Goal: Task Accomplishment & Management: Manage account settings

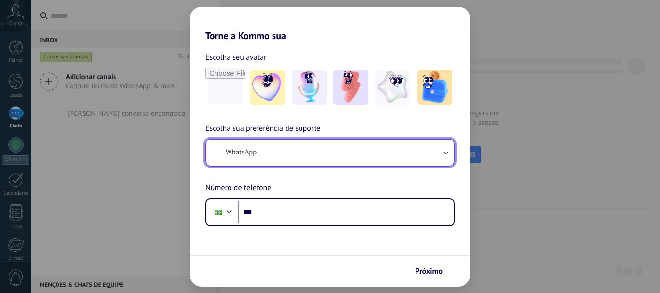
click at [283, 156] on button "WhatsApp" at bounding box center [330, 153] width 248 height 26
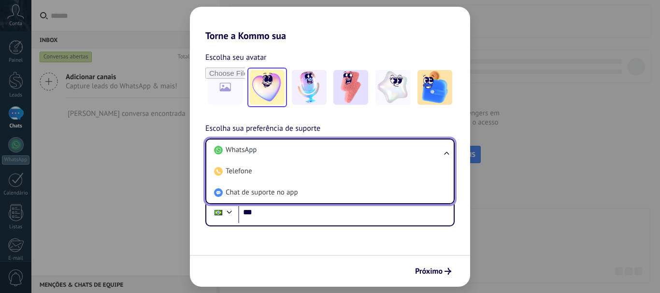
click at [271, 85] on img at bounding box center [267, 87] width 35 height 35
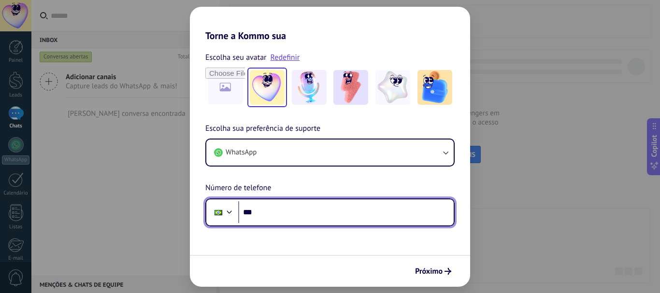
click at [341, 220] on input "***" at bounding box center [346, 213] width 216 height 22
click at [342, 214] on input "***" at bounding box center [346, 213] width 216 height 22
drag, startPoint x: 342, startPoint y: 214, endPoint x: 364, endPoint y: 179, distance: 41.5
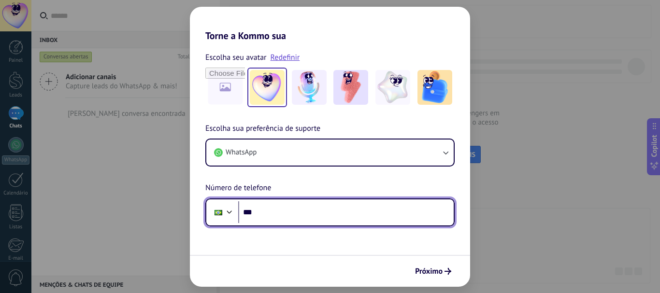
click at [342, 214] on input "***" at bounding box center [346, 213] width 216 height 22
click at [291, 211] on input "***" at bounding box center [346, 213] width 216 height 22
paste input "tel"
type input "**********"
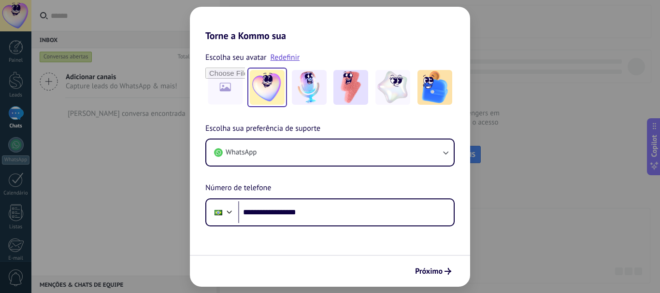
click at [321, 228] on form "**********" at bounding box center [330, 165] width 280 height 246
click at [423, 272] on span "Próximo" at bounding box center [429, 271] width 28 height 7
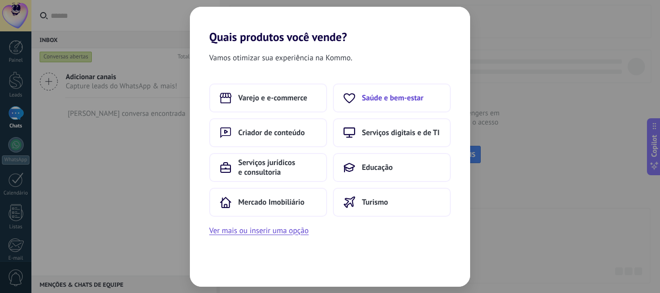
click at [386, 102] on span "Saúde e bem-estar" at bounding box center [392, 98] width 61 height 10
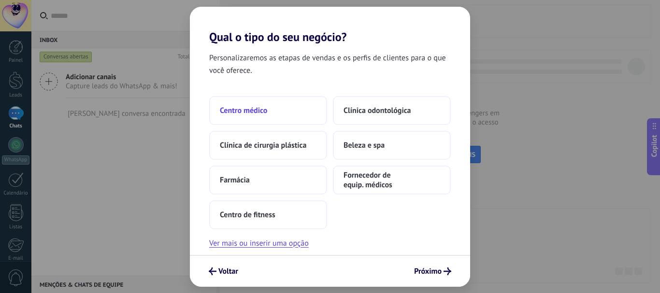
click at [302, 111] on button "Centro médico" at bounding box center [268, 110] width 118 height 29
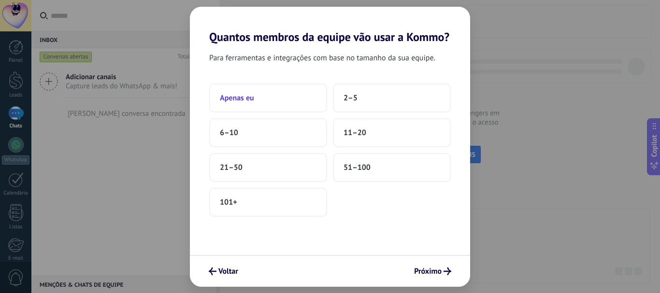
click at [305, 99] on button "Apenas eu" at bounding box center [268, 98] width 118 height 29
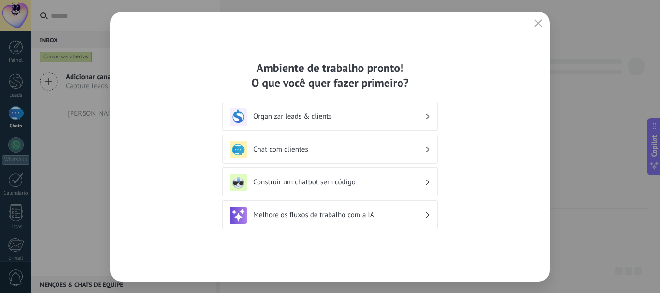
click at [321, 116] on h3 "Organizar leads & clients" at bounding box center [339, 116] width 172 height 9
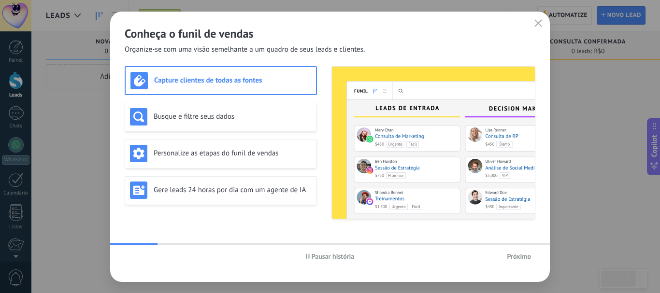
click at [230, 80] on h3 "Capture clientes de todas as fontes" at bounding box center [232, 80] width 157 height 9
click at [514, 264] on div "Pausar história Próximo" at bounding box center [330, 257] width 440 height 22
click at [516, 253] on span "Próximo" at bounding box center [519, 256] width 24 height 7
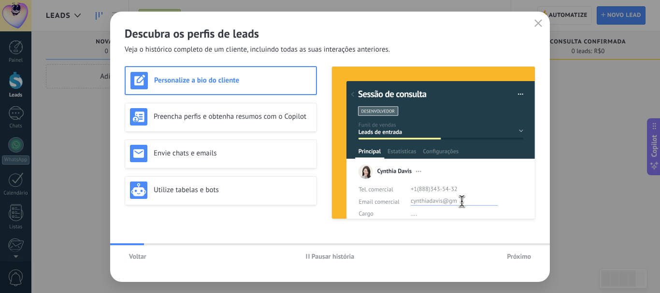
click at [516, 253] on span "Próximo" at bounding box center [519, 256] width 24 height 7
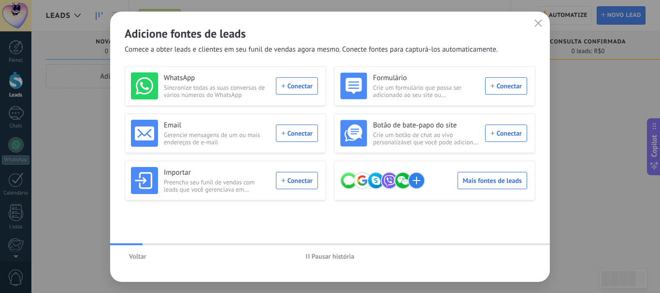
click at [516, 252] on div "Voltar Pausar história" at bounding box center [330, 257] width 440 height 22
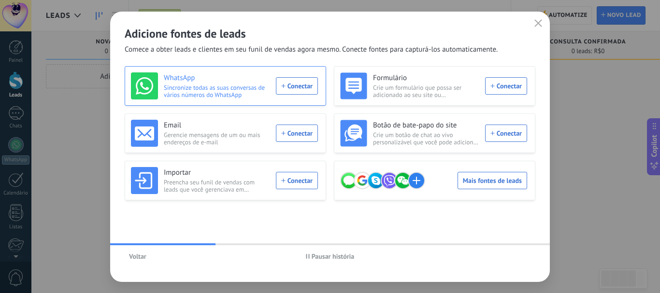
click at [302, 89] on div "WhatsApp Sincronize todas as suas conversas de vários números do WhatsApp Conec…" at bounding box center [224, 86] width 187 height 27
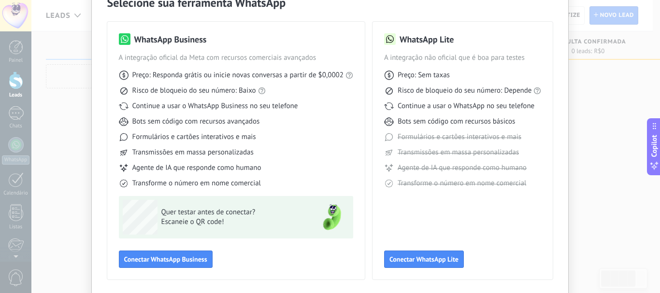
scroll to position [86, 0]
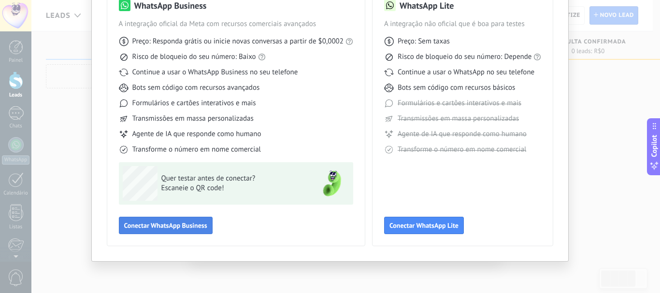
click at [171, 218] on button "Conectar WhatsApp Business" at bounding box center [166, 225] width 94 height 17
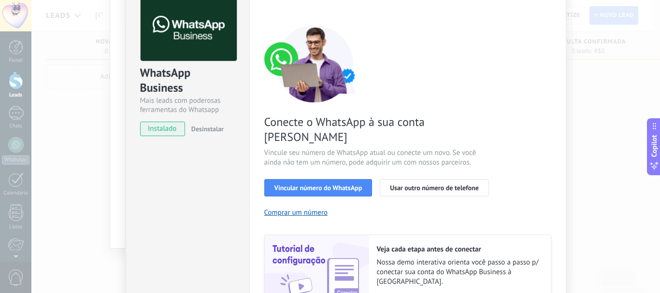
scroll to position [0, 0]
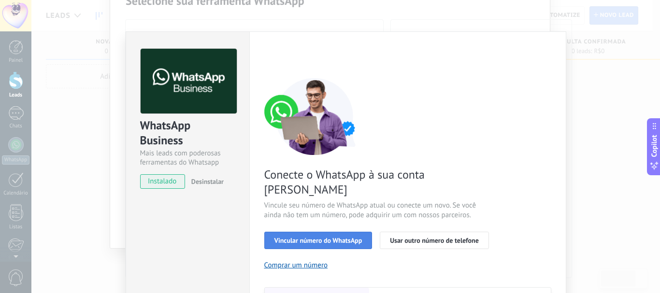
click at [316, 237] on span "Vincular número do WhatsApp" at bounding box center [319, 240] width 88 height 7
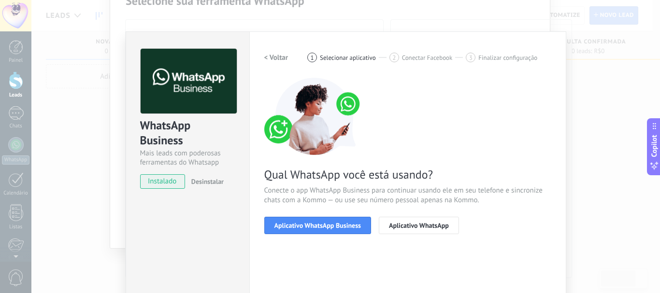
click at [316, 227] on span "Aplicativo WhatsApp Business" at bounding box center [318, 225] width 87 height 7
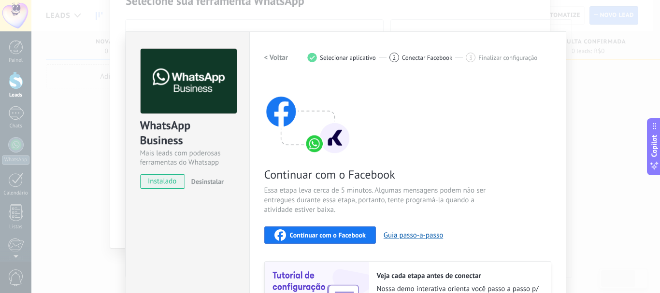
drag, startPoint x: 522, startPoint y: 41, endPoint x: 483, endPoint y: 62, distance: 44.1
click at [521, 45] on div "Configurações Autorização This tab logs the users who have granted integration …" at bounding box center [407, 206] width 317 height 351
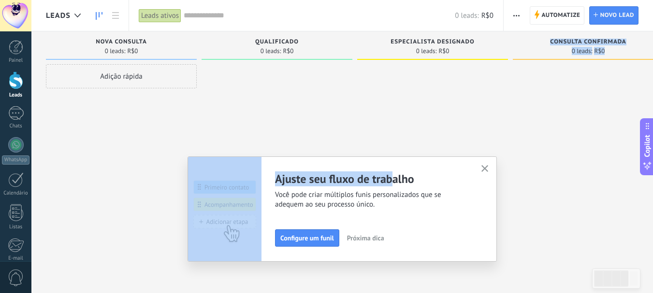
drag, startPoint x: 395, startPoint y: 167, endPoint x: 474, endPoint y: 129, distance: 87.6
click at [474, 129] on div "Leads Leads ativos Aplicar 0 leads: R$0 Leads ativos Meus leads Leads ganhos" at bounding box center [342, 155] width 622 height 310
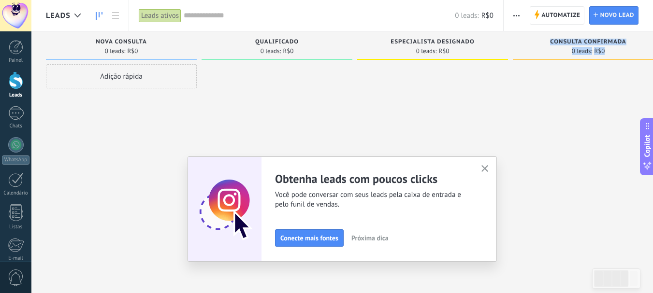
click at [366, 241] on span "Próxima dica" at bounding box center [369, 238] width 37 height 7
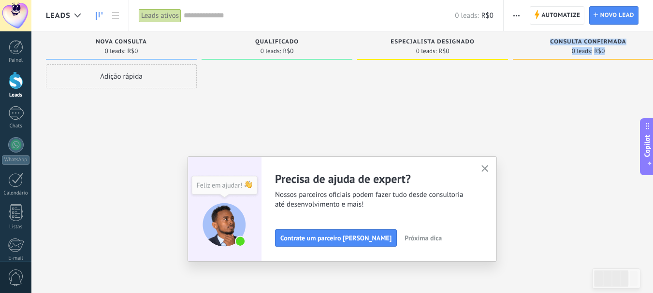
click at [407, 236] on span "Próxima dica" at bounding box center [423, 238] width 37 height 7
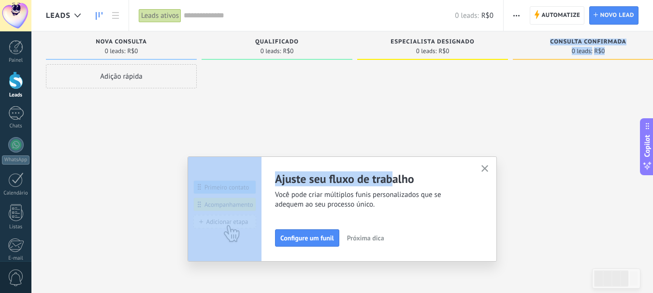
click at [387, 244] on button "Próxima dica" at bounding box center [366, 238] width 46 height 15
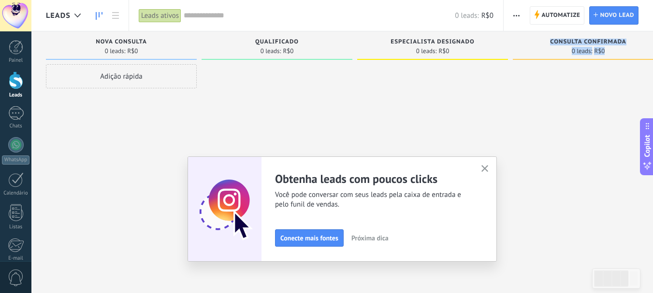
click at [387, 244] on button "Próxima dica" at bounding box center [370, 238] width 46 height 15
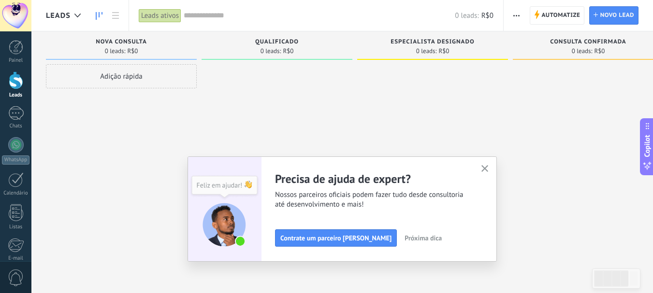
click at [483, 162] on div "Ajuste seu fluxo de trabalho Você pode criar múltiplos funis personalizados que…" at bounding box center [342, 209] width 309 height 105
click at [497, 170] on div "Ajuste seu fluxo de trabalho Você pode criar múltiplos funis personalizados que…" at bounding box center [342, 209] width 309 height 105
click at [491, 168] on button "button" at bounding box center [485, 169] width 12 height 13
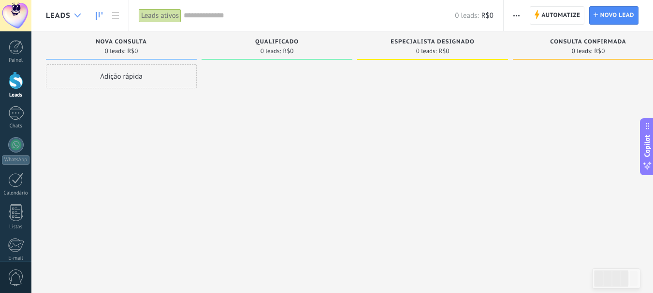
click at [70, 17] on div at bounding box center [78, 15] width 16 height 19
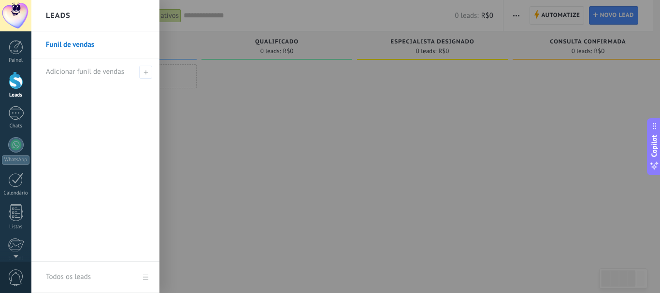
click at [73, 15] on div "Leads" at bounding box center [95, 15] width 128 height 31
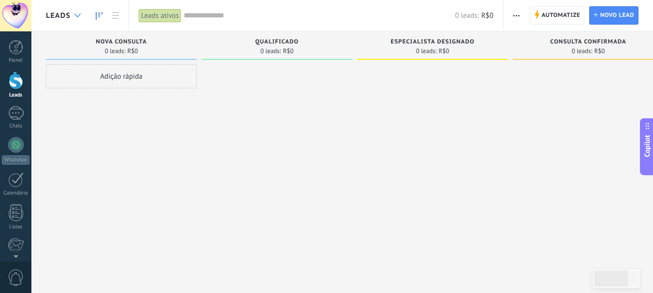
click at [75, 15] on use at bounding box center [77, 16] width 6 height 4
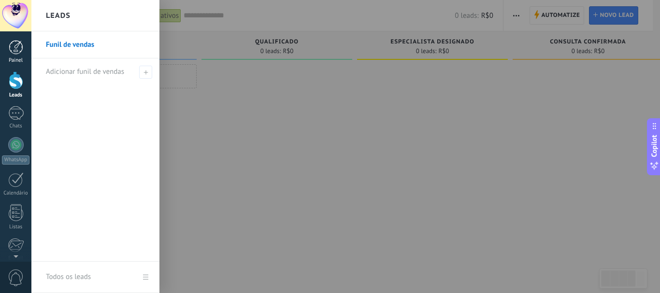
click at [11, 47] on div at bounding box center [16, 47] width 15 height 15
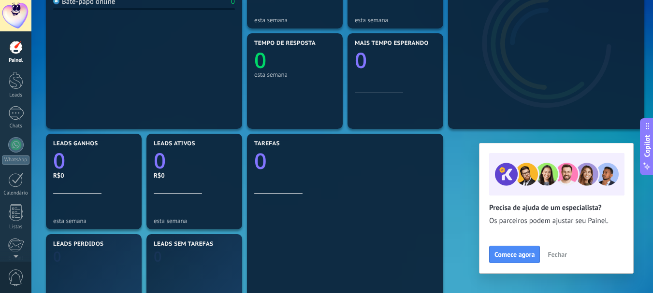
scroll to position [193, 0]
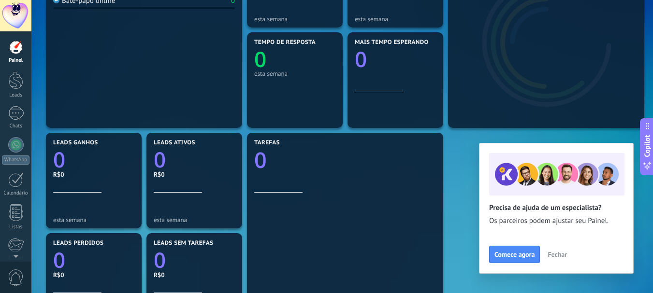
click at [554, 258] on span "Fechar" at bounding box center [557, 254] width 19 height 7
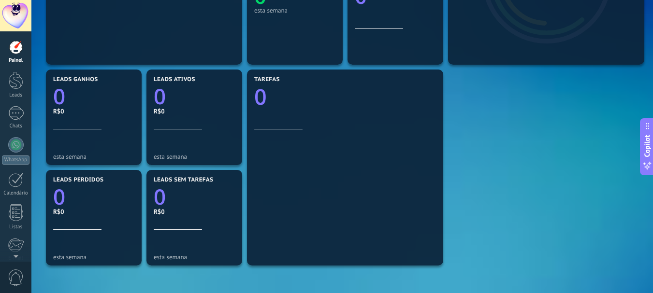
scroll to position [362, 0]
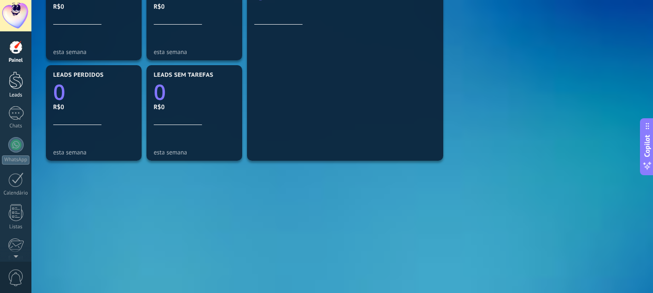
click at [16, 88] on div at bounding box center [16, 81] width 15 height 18
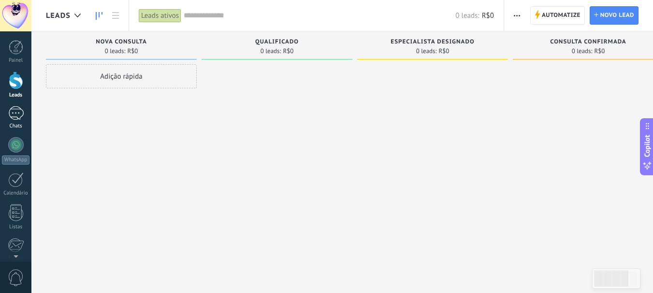
click at [12, 116] on div at bounding box center [15, 113] width 15 height 14
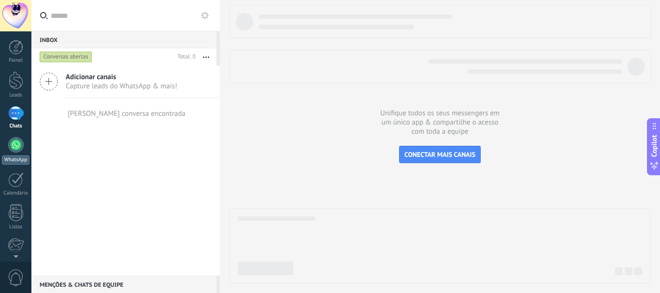
click at [10, 157] on div "WhatsApp" at bounding box center [16, 160] width 28 height 9
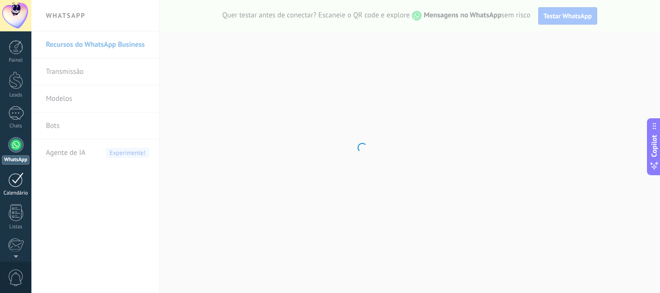
click at [8, 181] on div at bounding box center [15, 180] width 15 height 15
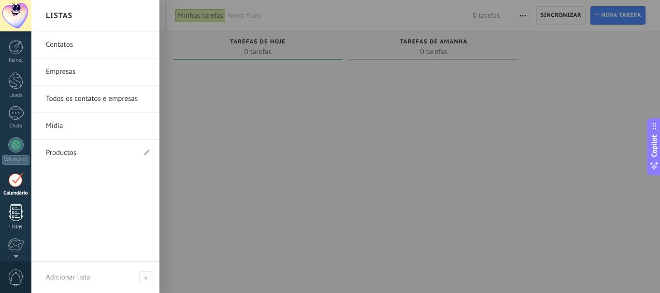
click at [10, 210] on div at bounding box center [16, 212] width 15 height 17
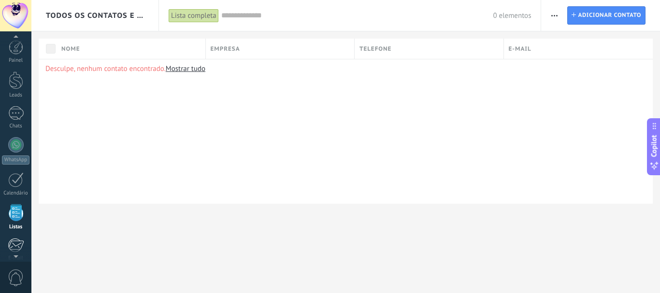
scroll to position [48, 0]
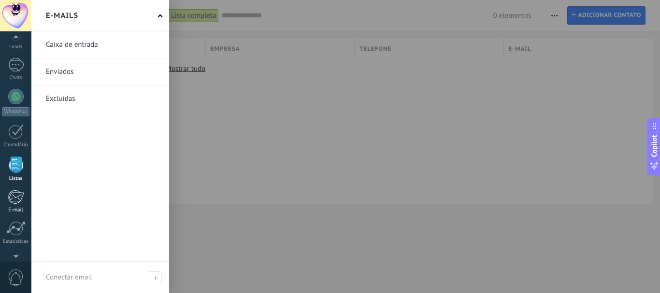
click at [14, 192] on div at bounding box center [16, 197] width 16 height 15
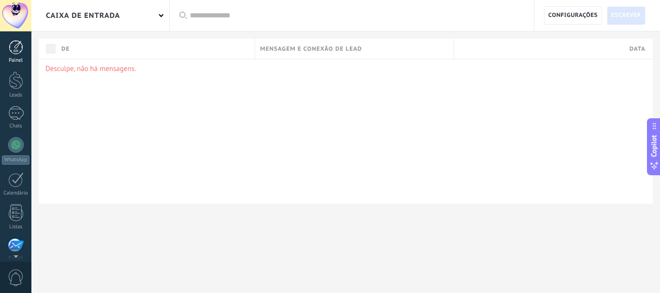
click at [18, 51] on div at bounding box center [16, 47] width 15 height 15
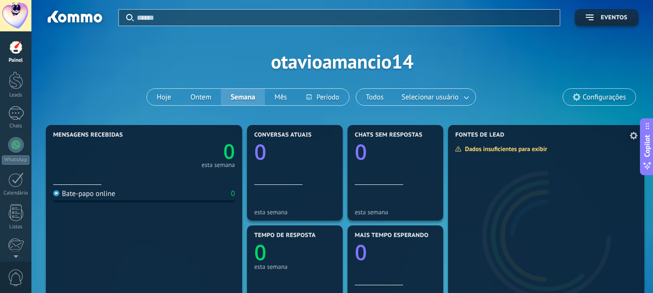
click at [504, 143] on div at bounding box center [546, 231] width 196 height 182
click at [440, 93] on span "Selecionar usuário" at bounding box center [430, 97] width 61 height 13
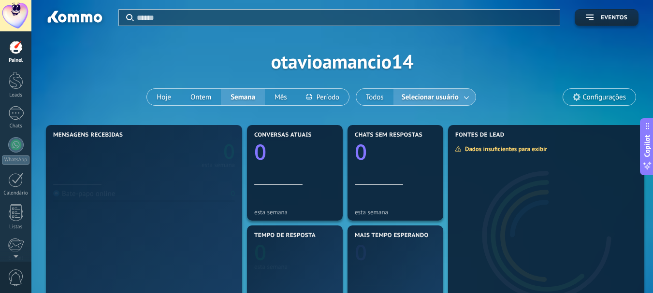
click at [591, 91] on span "Configurações" at bounding box center [599, 97] width 73 height 16
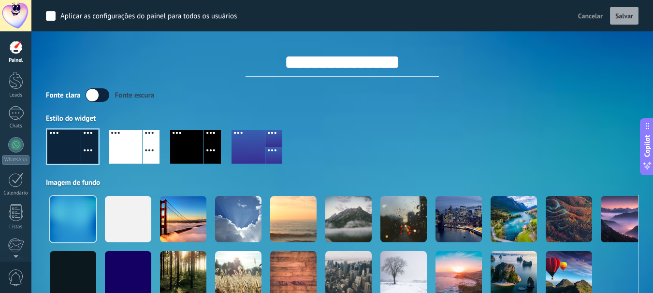
click at [359, 125] on div at bounding box center [342, 150] width 593 height 55
click at [341, 110] on div "Fonte clara Fonte escura Estilo do widget Imagem de fundo" at bounding box center [342, 198] width 593 height 220
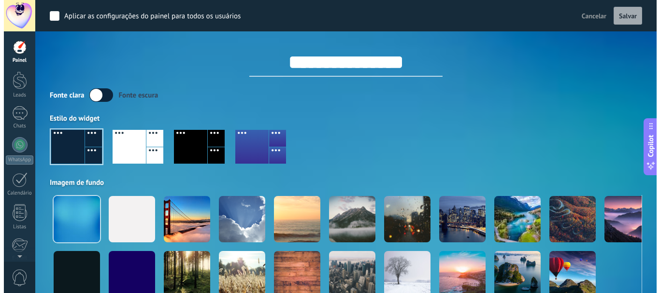
scroll to position [97, 0]
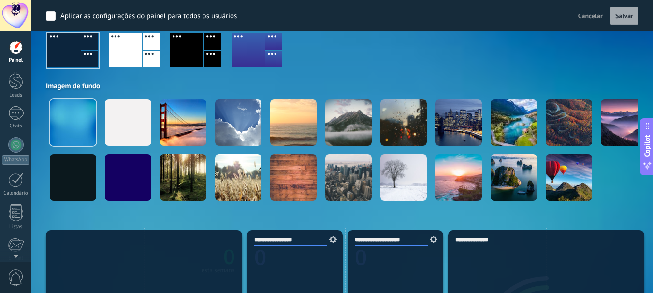
click at [341, 110] on div "Fonte clara Fonte escura Estilo do widget Imagem de fundo" at bounding box center [342, 102] width 593 height 220
click at [341, 110] on div at bounding box center [348, 123] width 46 height 46
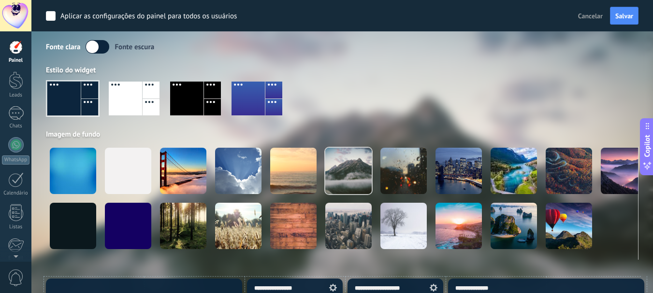
scroll to position [0, 0]
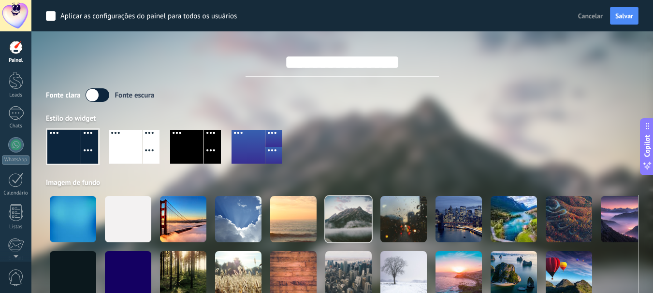
click at [79, 206] on div at bounding box center [73, 219] width 46 height 46
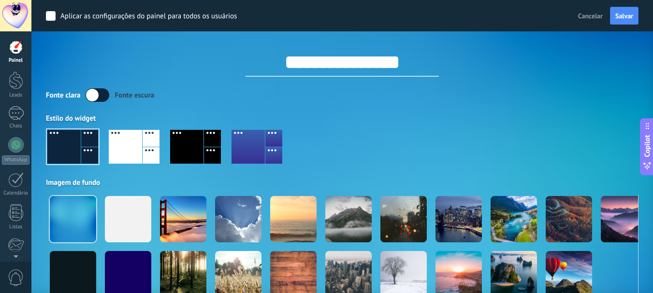
click at [94, 101] on label at bounding box center [98, 95] width 24 height 14
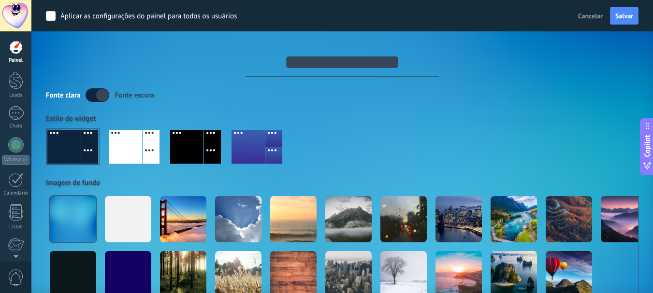
click at [94, 99] on label at bounding box center [98, 95] width 24 height 14
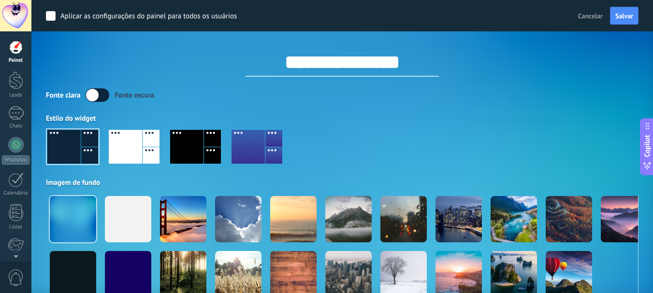
click at [19, 50] on div at bounding box center [16, 47] width 15 height 15
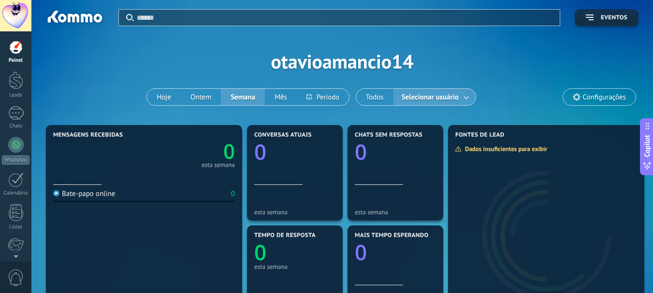
drag, startPoint x: 118, startPoint y: 0, endPoint x: 122, endPoint y: 71, distance: 70.2
click at [118, 109] on div "Aplicar Eventos otavioamancio14 Hoje Ontem Semana Mês Todos Selecionar usuário …" at bounding box center [342, 61] width 593 height 123
